Goal: Information Seeking & Learning: Learn about a topic

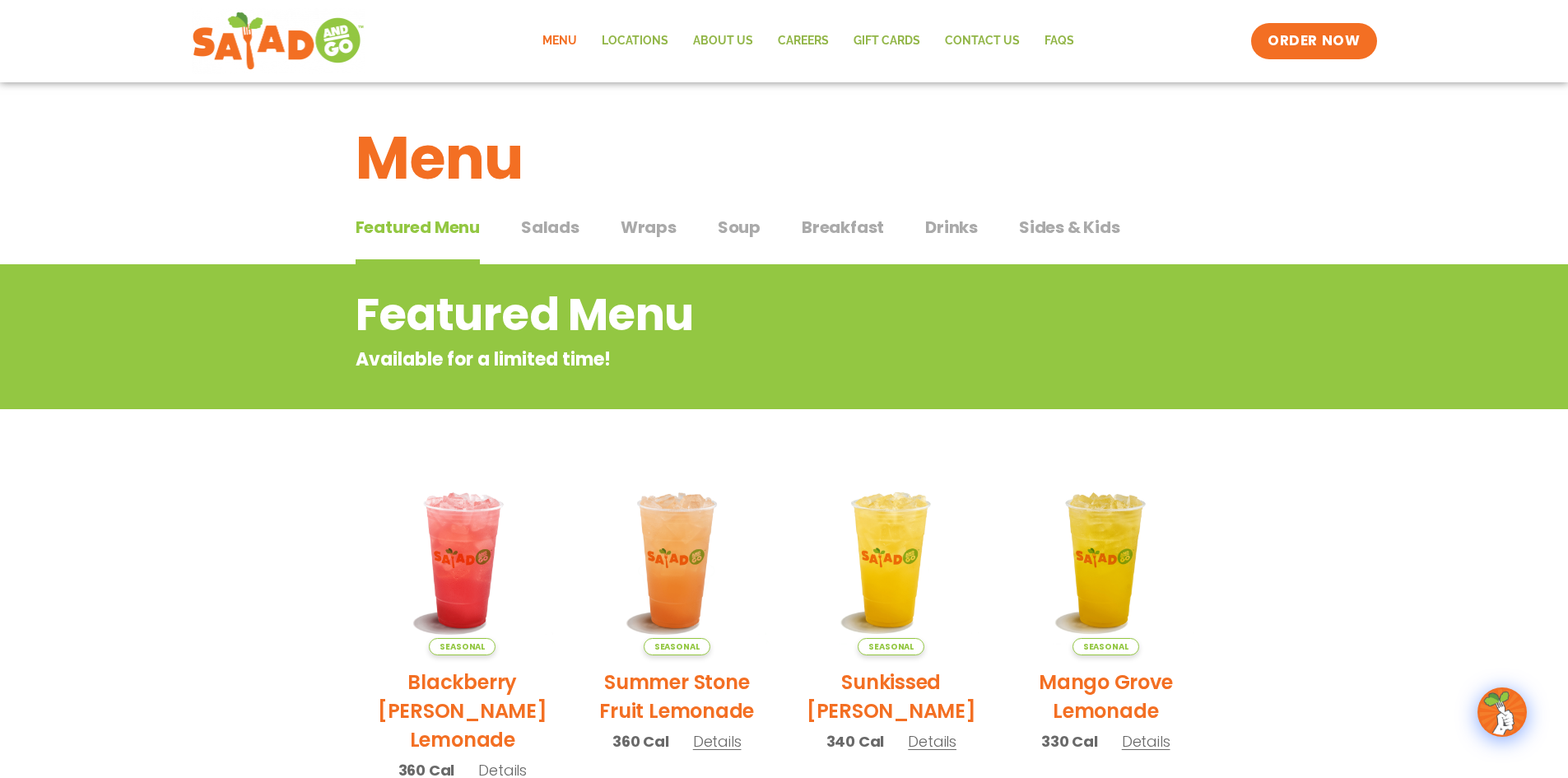
click at [539, 213] on div "Featured Menu Featured Menu Salads Salads Wraps Wraps Soup Soup Breakfast Break…" at bounding box center [785, 236] width 858 height 56
click at [548, 223] on span "Salads" at bounding box center [550, 226] width 58 height 25
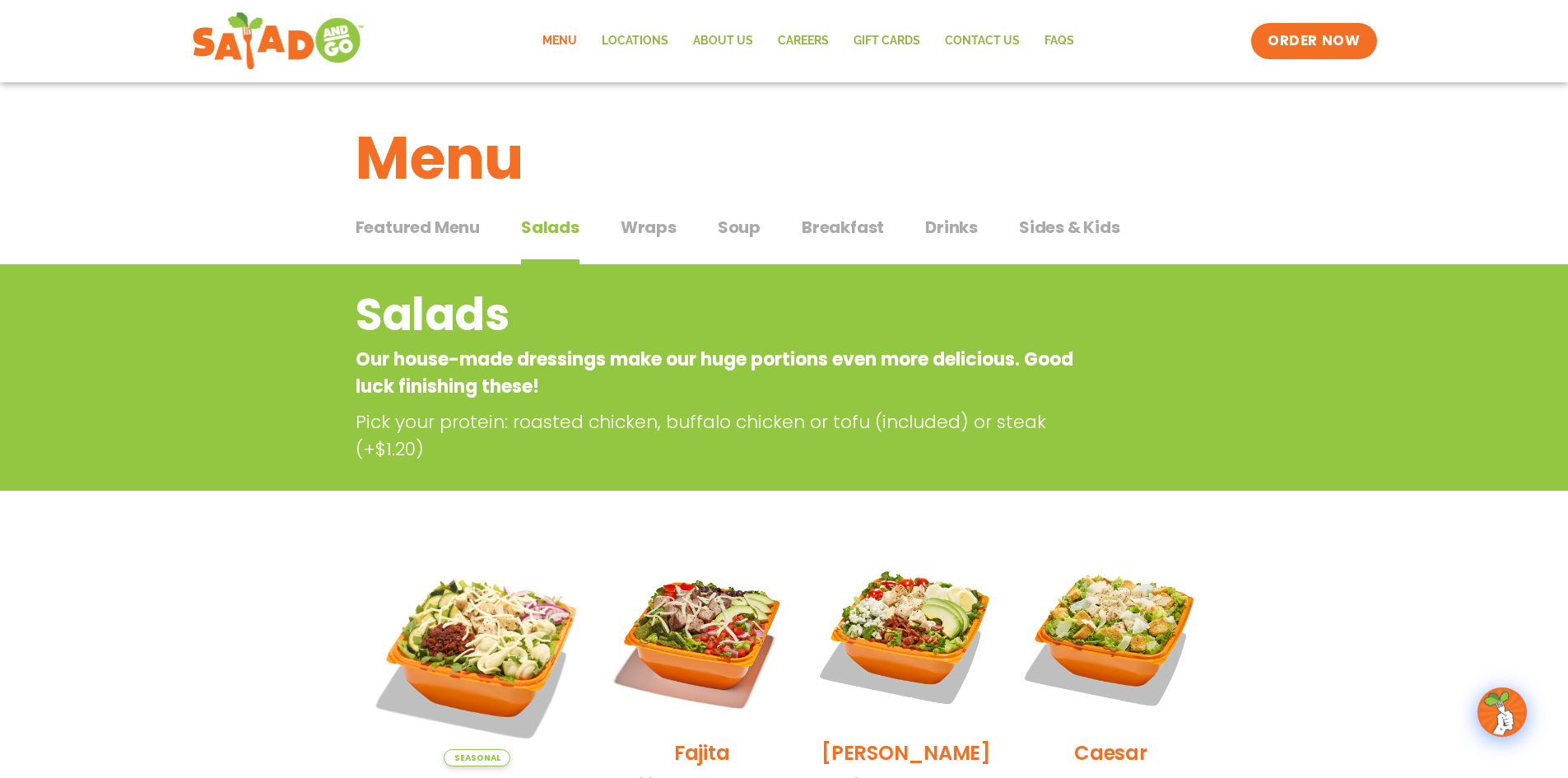
click at [755, 224] on span "Soup" at bounding box center [739, 226] width 43 height 25
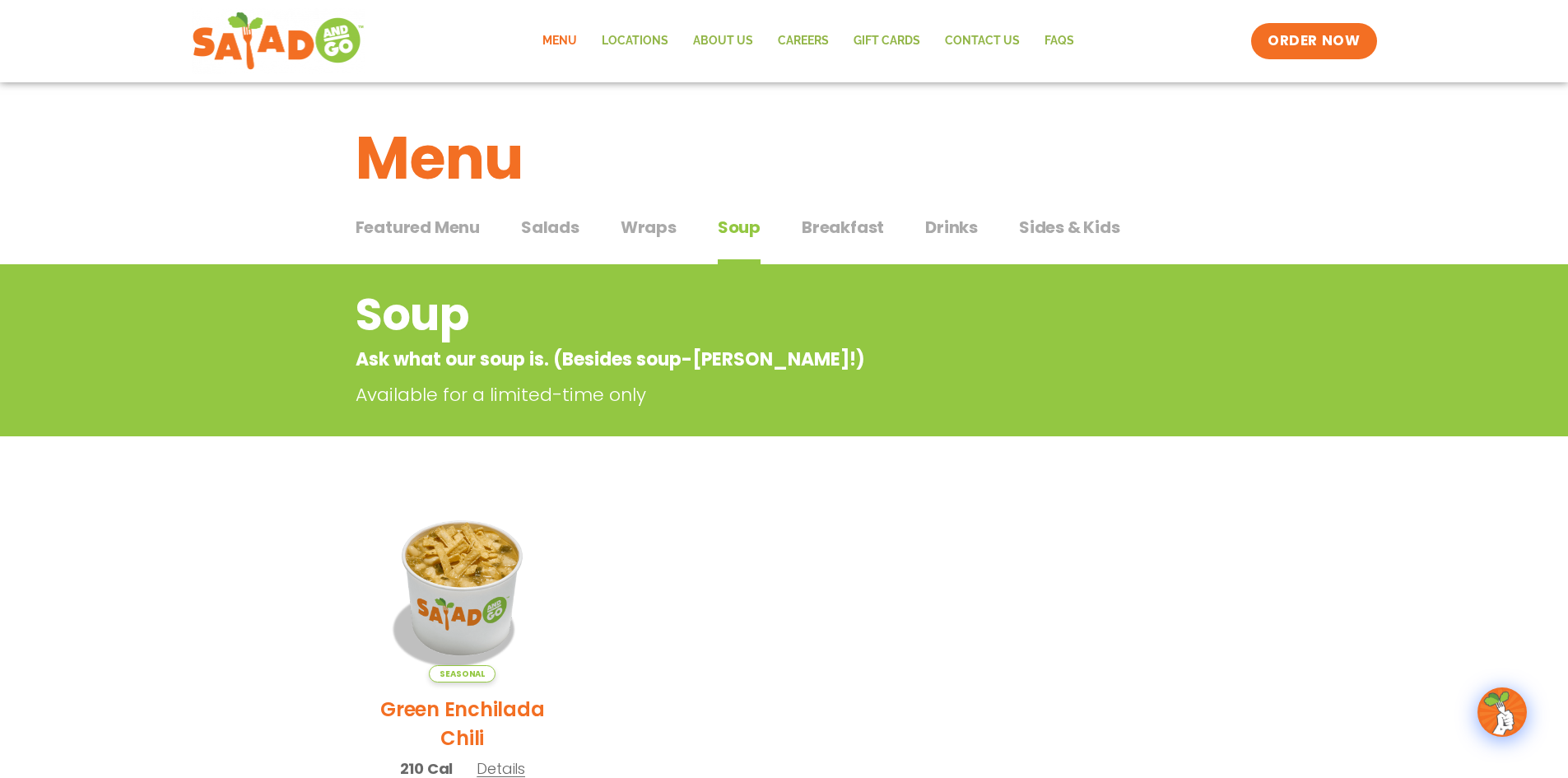
click at [849, 223] on span "Breakfast" at bounding box center [842, 226] width 82 height 25
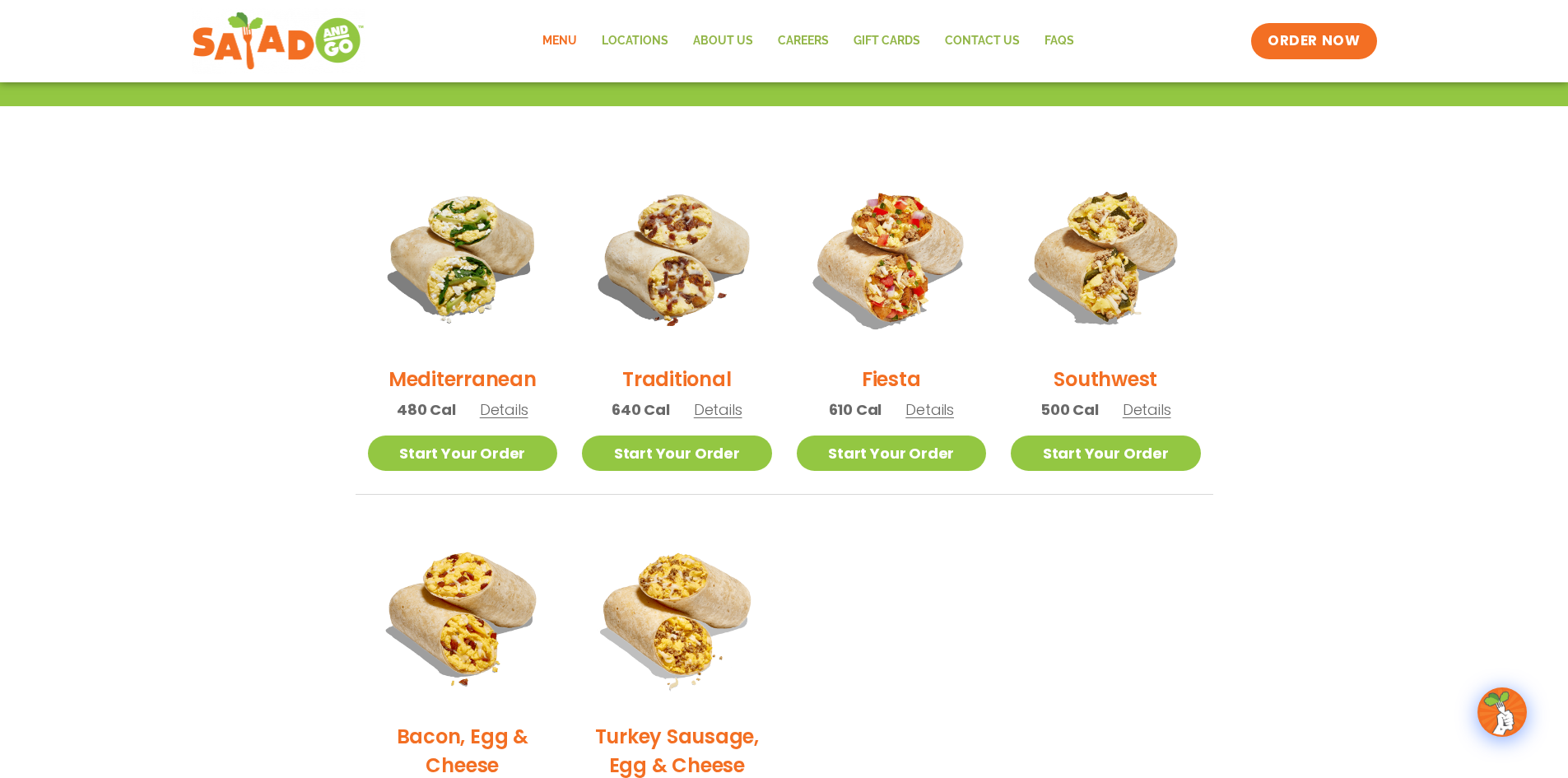
scroll to position [385, 0]
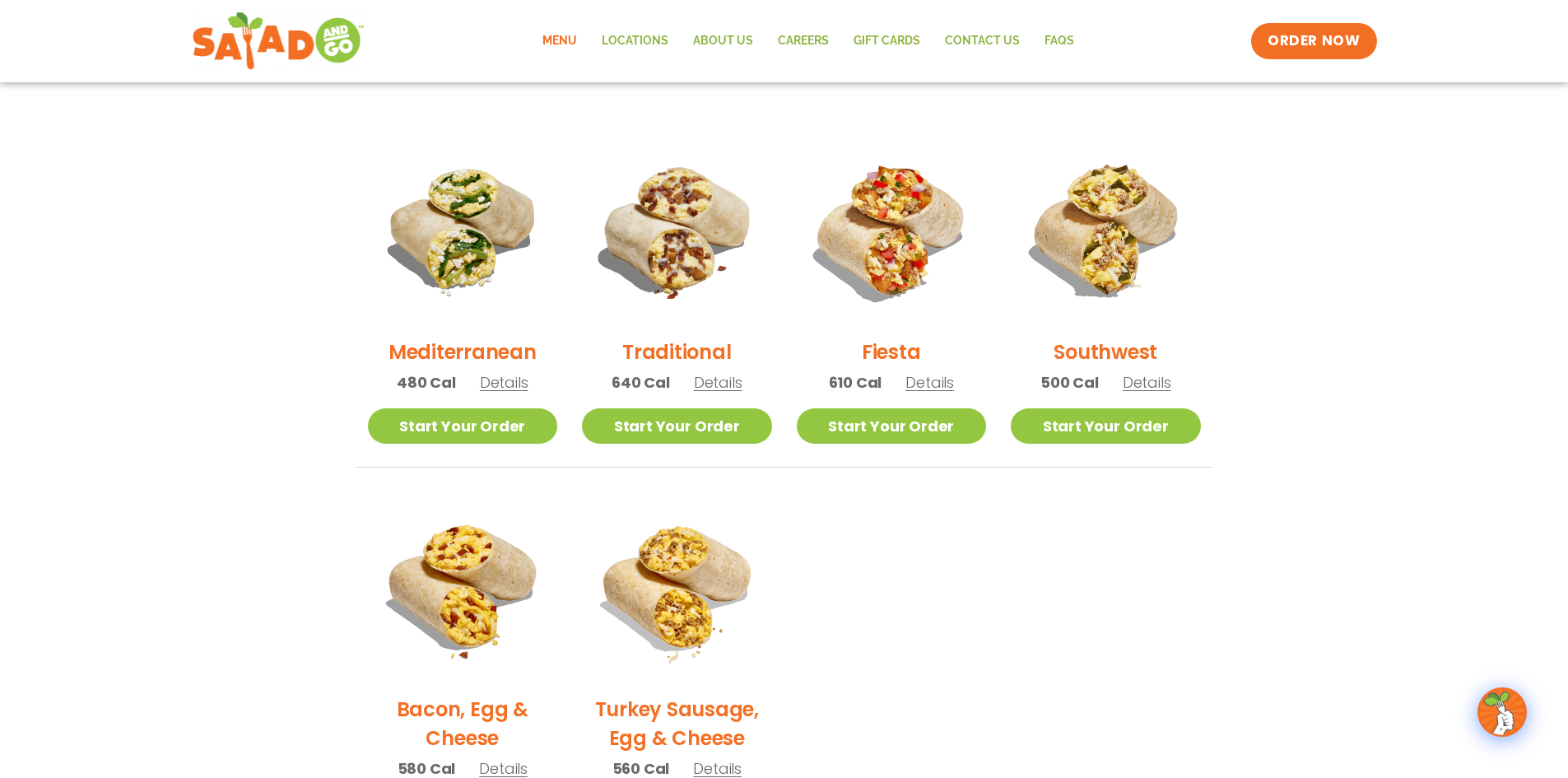
click at [499, 390] on span "Details" at bounding box center [503, 382] width 48 height 21
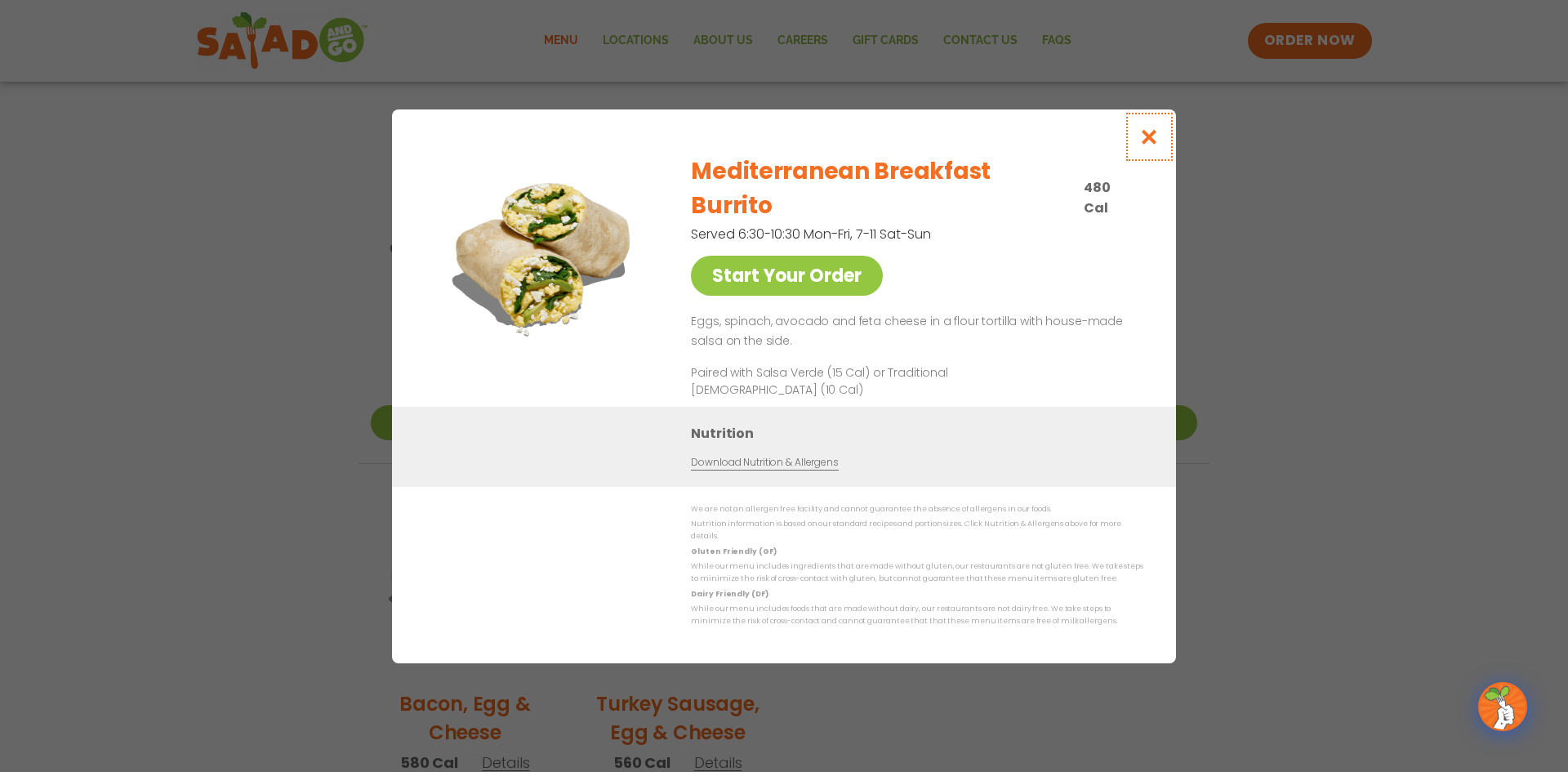
click at [1157, 145] on icon "Close modal" at bounding box center [1148, 136] width 21 height 17
